Goal: Check status: Check status

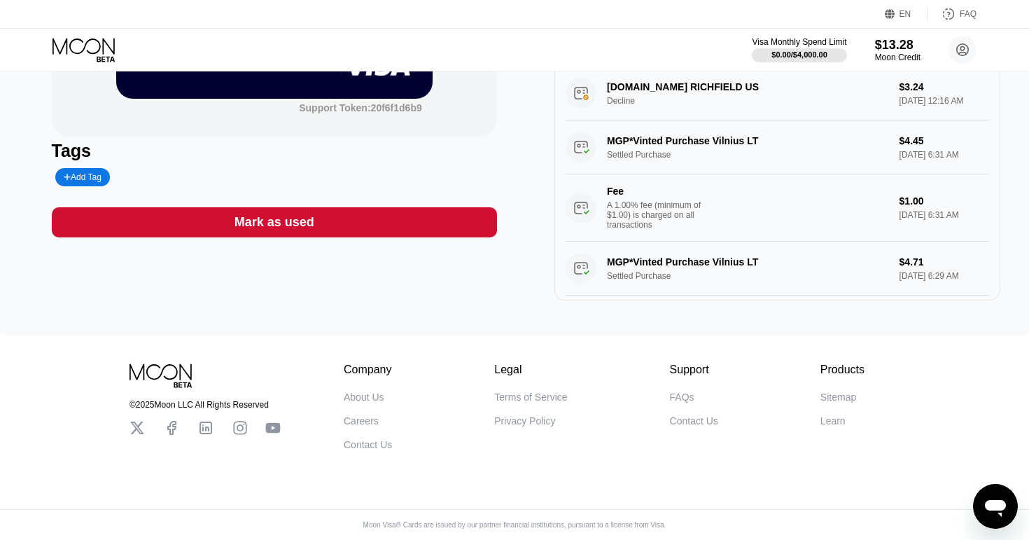
scroll to position [227, 0]
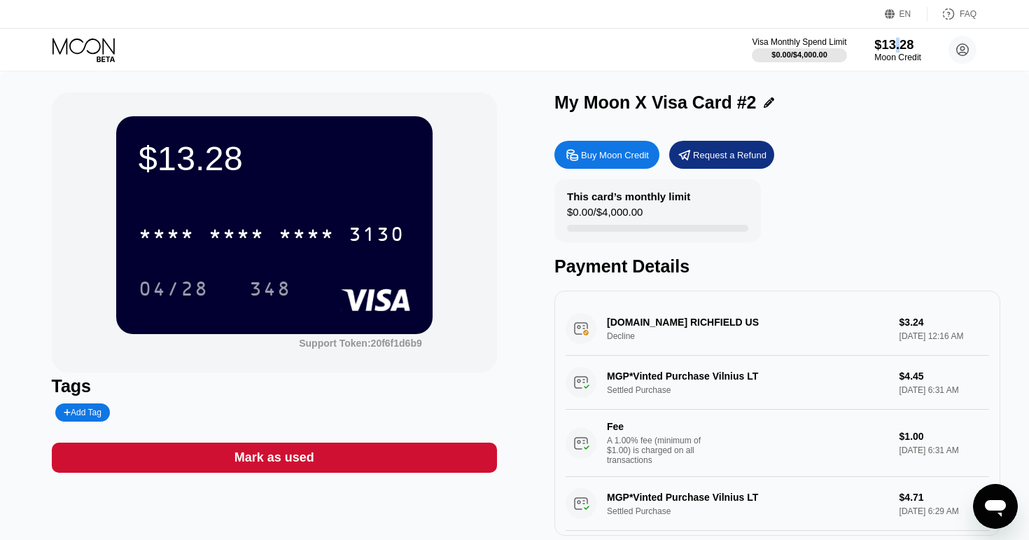
click at [895, 44] on div "$13.28" at bounding box center [897, 44] width 47 height 15
click at [878, 49] on div "$13.28" at bounding box center [897, 44] width 47 height 15
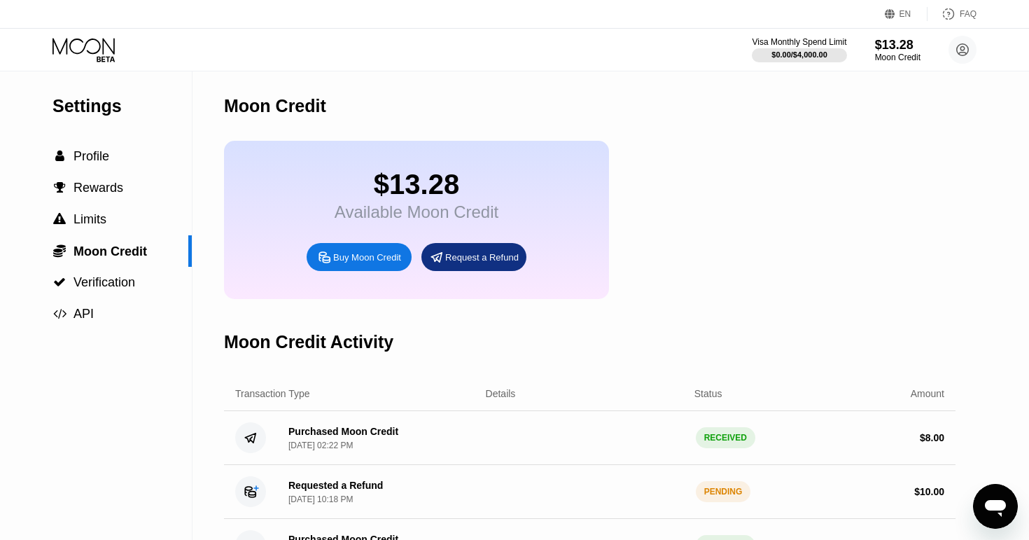
click at [86, 43] on icon at bounding box center [83, 46] width 62 height 16
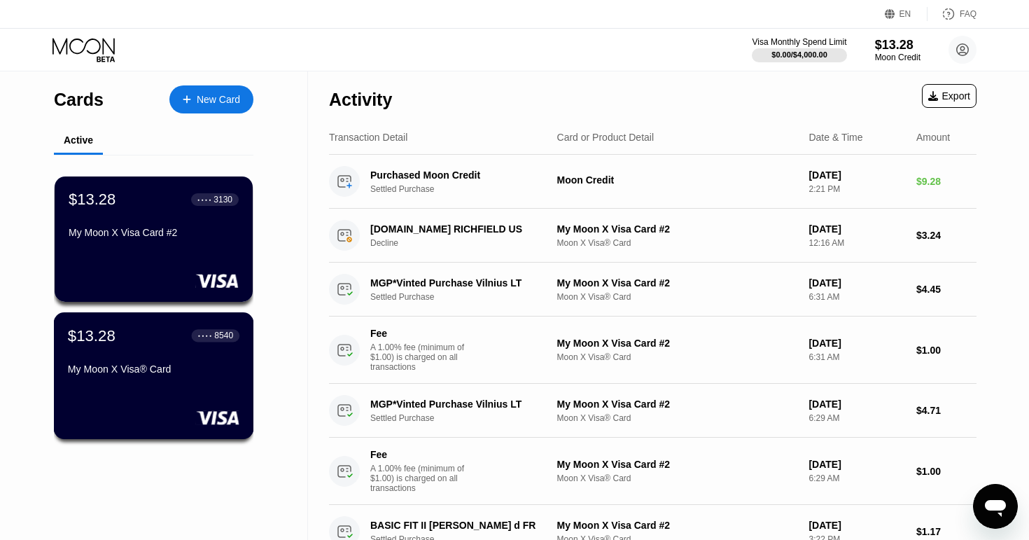
click at [190, 369] on div "My Moon X Visa® Card" at bounding box center [153, 368] width 171 height 11
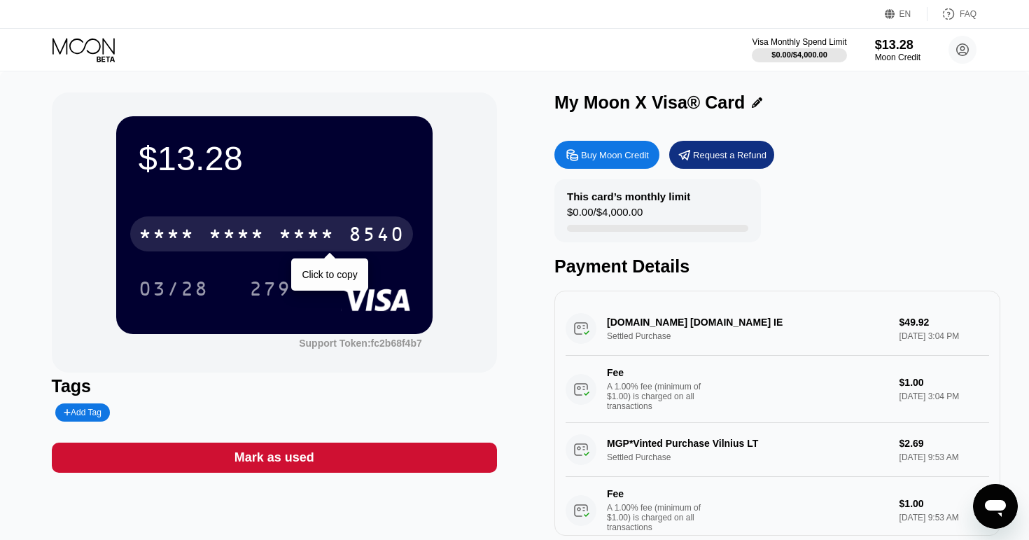
click at [219, 246] on div "* * * *" at bounding box center [237, 236] width 56 height 22
